Goal: Check status: Check status

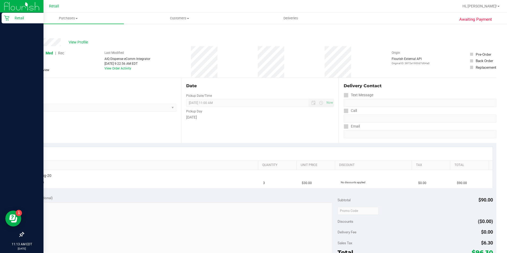
click at [12, 14] on div "Retail" at bounding box center [23, 18] width 42 height 11
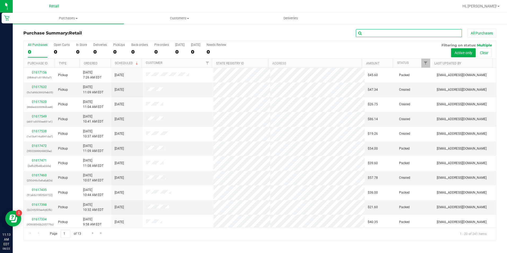
click at [373, 30] on input "text" at bounding box center [409, 33] width 106 height 8
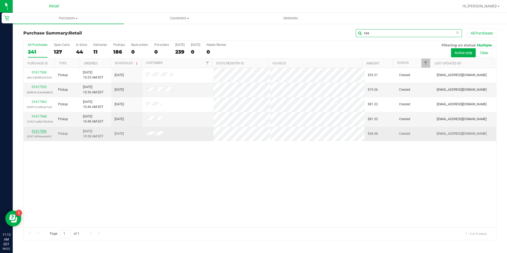
type input "cas"
click at [41, 130] on link "01617596" at bounding box center [39, 131] width 15 height 4
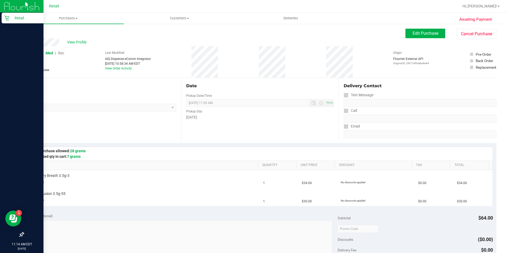
click at [11, 18] on p "Retail" at bounding box center [25, 18] width 32 height 6
